Goal: Task Accomplishment & Management: Manage account settings

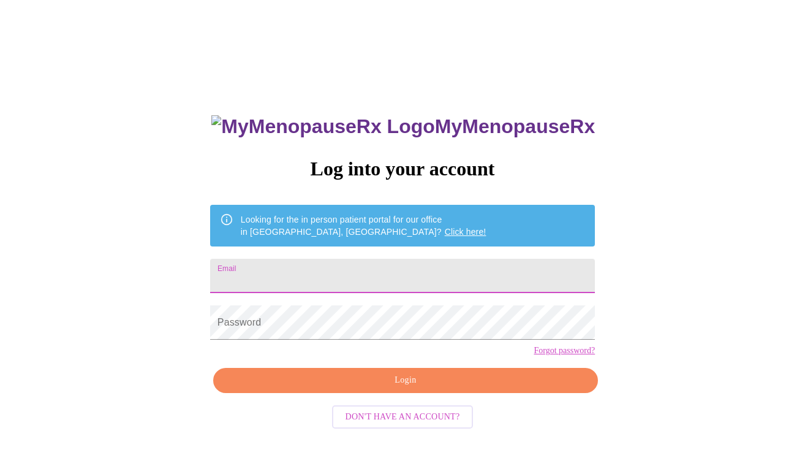
click at [342, 278] on input "Email" at bounding box center [402, 276] width 385 height 34
type input "[EMAIL_ADDRESS][DOMAIN_NAME]"
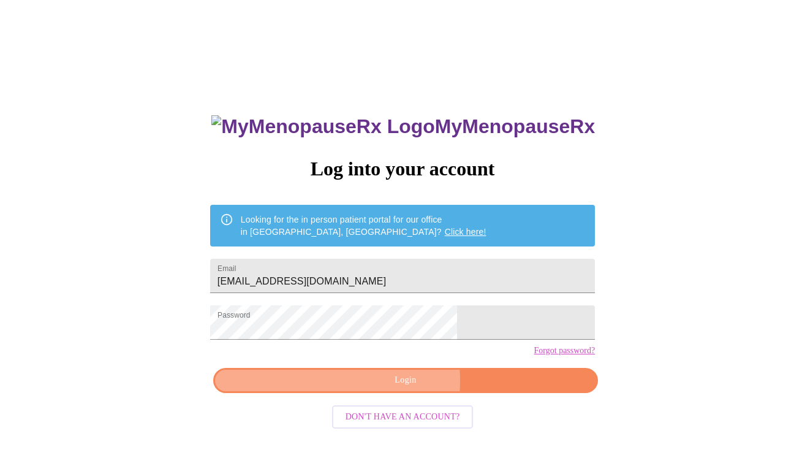
click at [384, 388] on span "Login" at bounding box center [405, 380] width 357 height 15
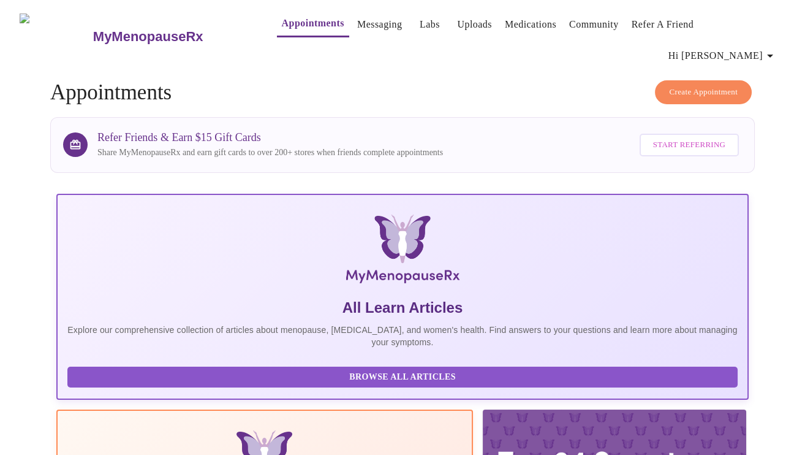
click at [769, 48] on icon "button" at bounding box center [770, 55] width 15 height 15
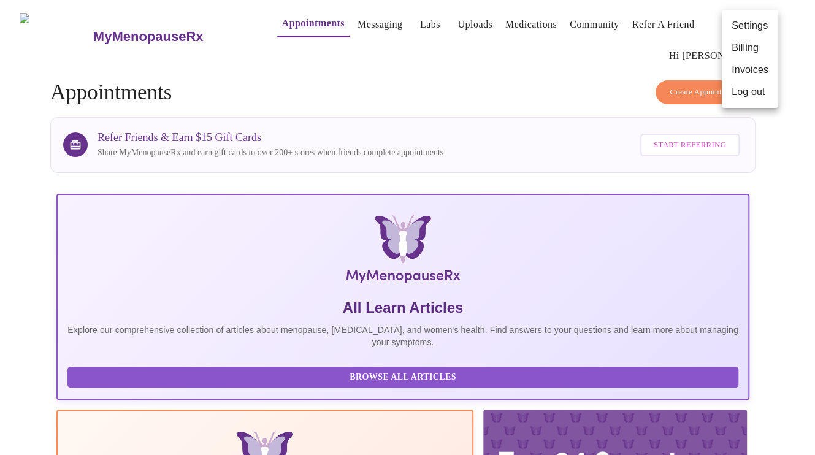
click at [537, 89] on div at bounding box center [407, 227] width 815 height 455
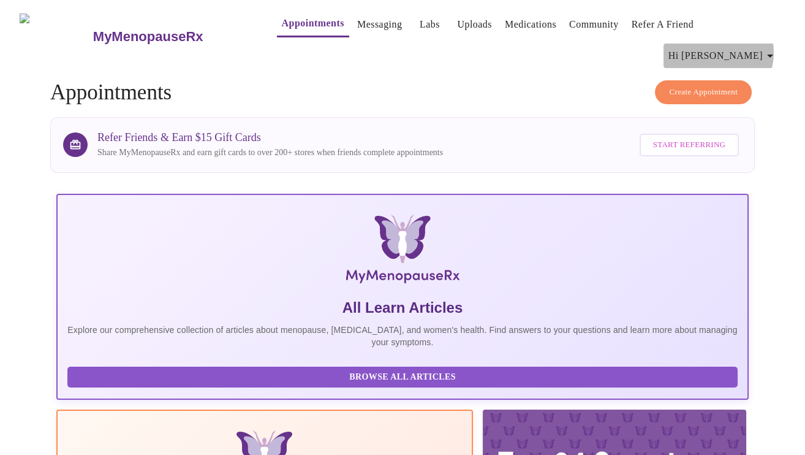
click at [766, 47] on span "Hi [PERSON_NAME]" at bounding box center [723, 55] width 109 height 17
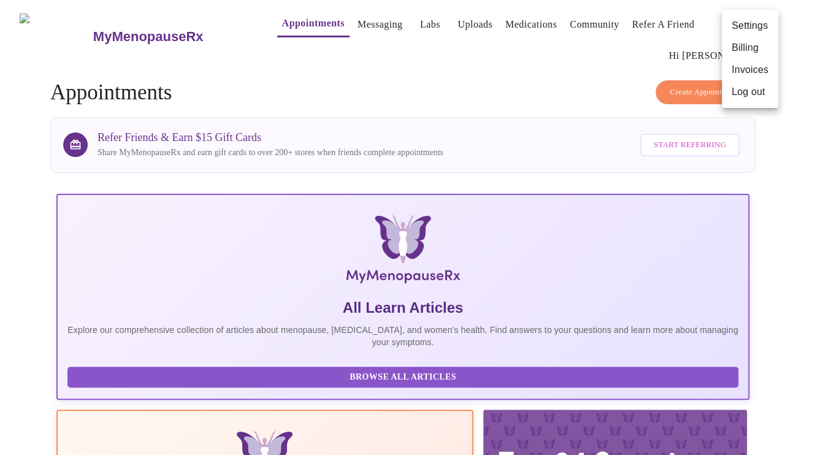
drag, startPoint x: 505, startPoint y: 31, endPoint x: 514, endPoint y: 28, distance: 9.3
click at [506, 31] on div at bounding box center [407, 227] width 815 height 455
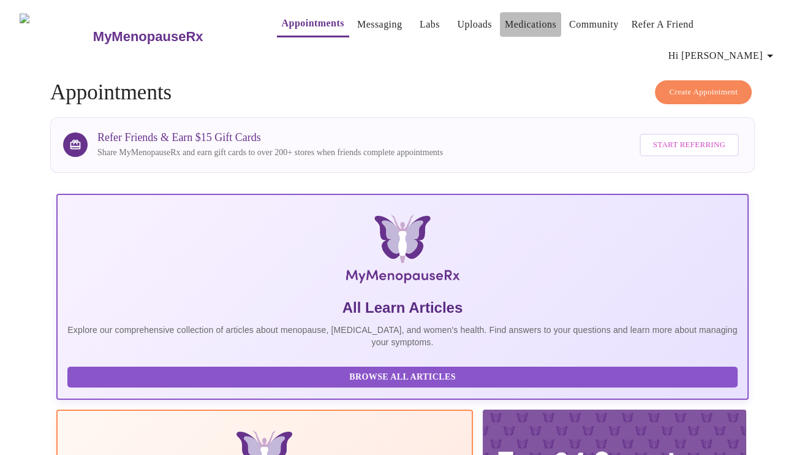
click at [515, 28] on link "Medications" at bounding box center [530, 24] width 51 height 17
